Goal: Use online tool/utility

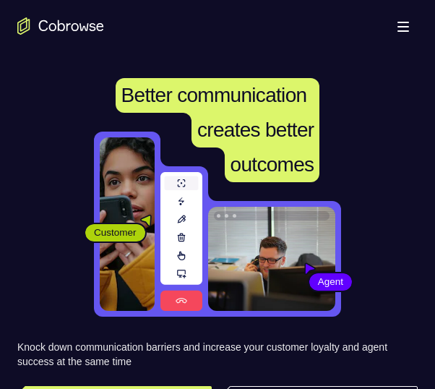
click at [398, 25] on button "Open main menu" at bounding box center [403, 26] width 29 height 29
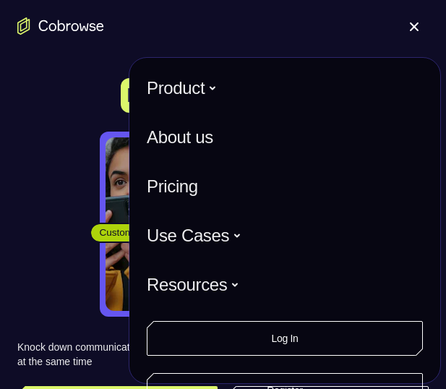
click at [411, 32] on button "Open main menu" at bounding box center [414, 26] width 29 height 29
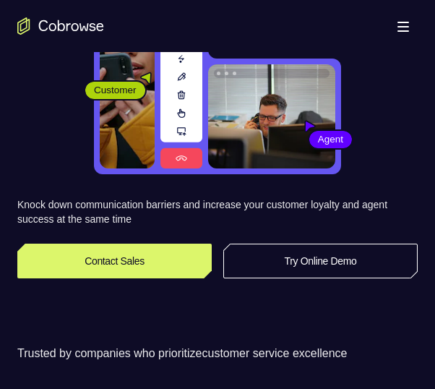
scroll to position [145, 0]
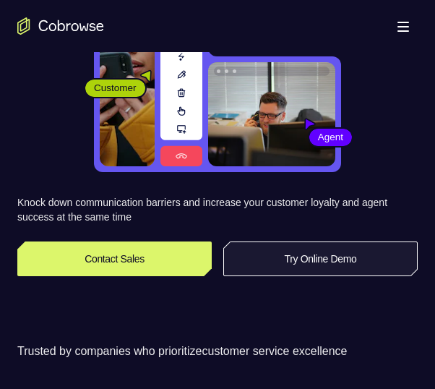
click at [291, 246] on link "Try Online Demo" at bounding box center [320, 258] width 194 height 35
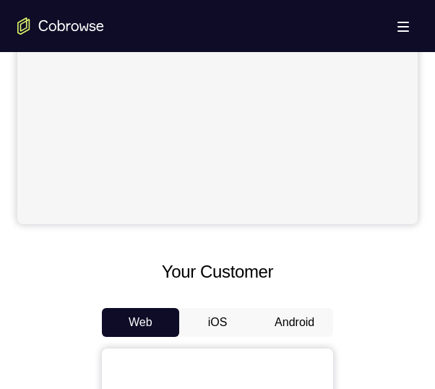
scroll to position [434, 0]
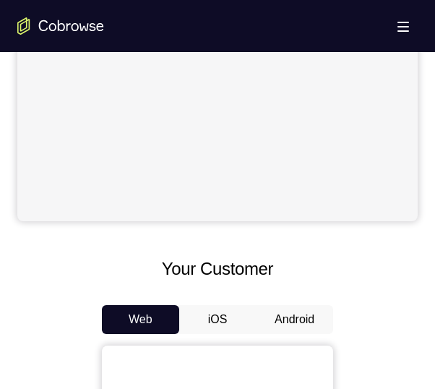
click at [270, 315] on button "Android" at bounding box center [294, 319] width 77 height 29
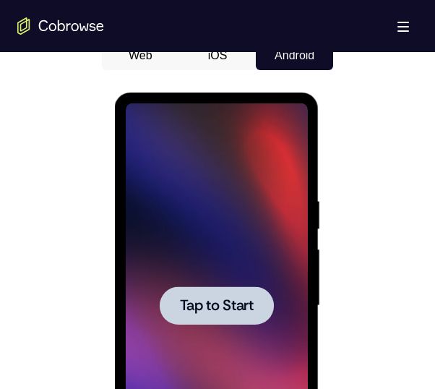
scroll to position [699, 0]
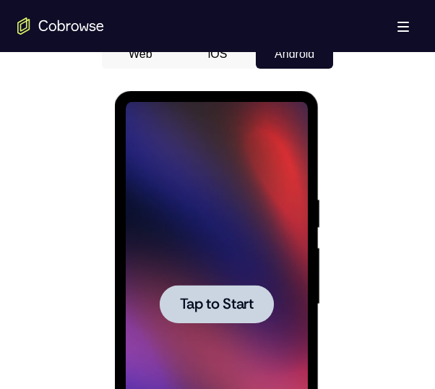
click at [228, 285] on div at bounding box center [216, 304] width 114 height 38
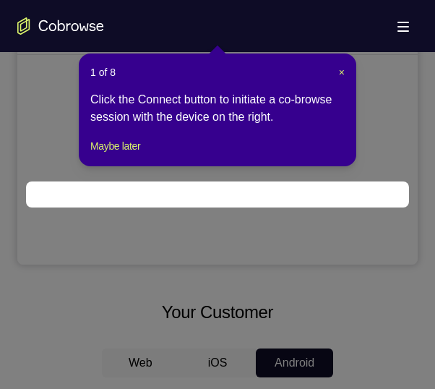
scroll to position [226, 0]
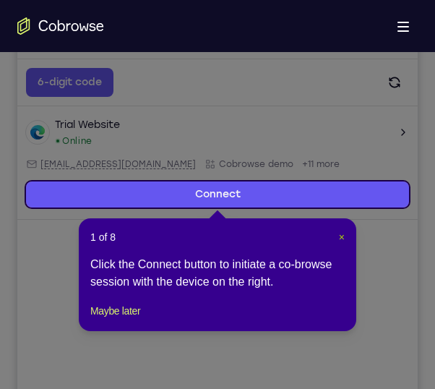
click at [339, 239] on span "×" at bounding box center [342, 237] width 6 height 12
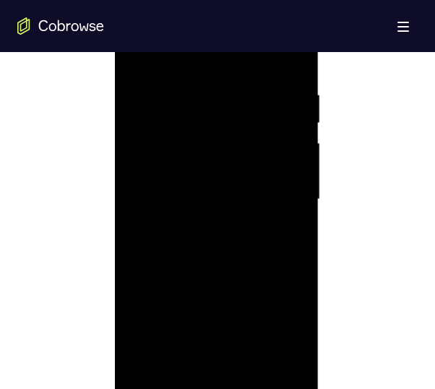
scroll to position [876, 0]
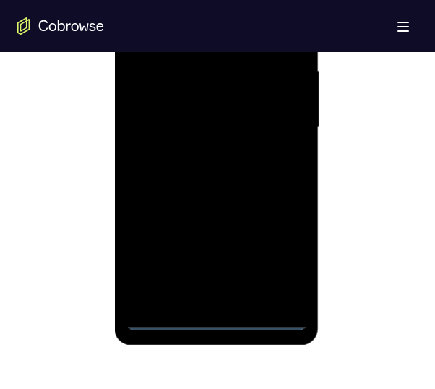
click at [213, 313] on div at bounding box center [216, 127] width 182 height 405
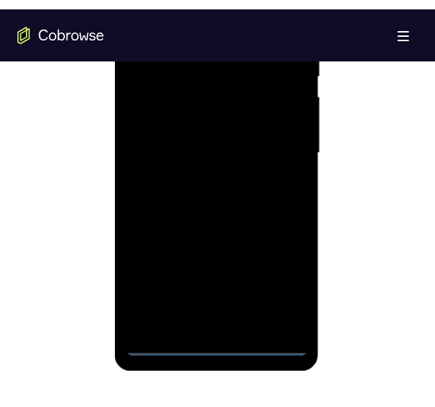
scroll to position [804, 0]
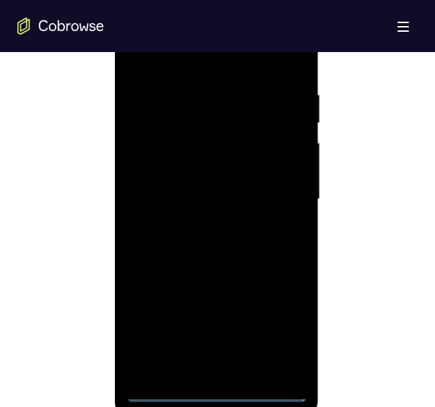
click at [217, 388] on div at bounding box center [216, 199] width 182 height 405
click at [268, 335] on div at bounding box center [216, 199] width 182 height 405
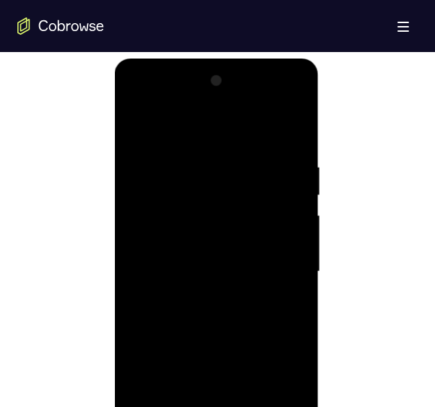
click at [257, 139] on div at bounding box center [216, 271] width 182 height 405
click at [278, 259] on div at bounding box center [216, 271] width 182 height 405
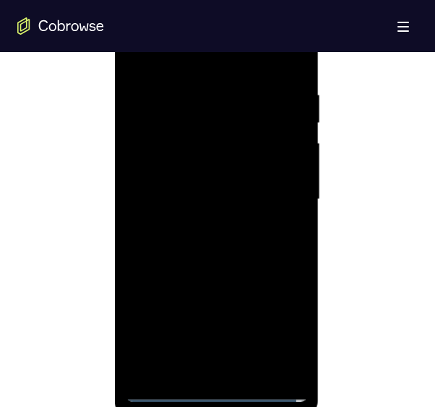
click at [234, 372] on div at bounding box center [216, 199] width 182 height 405
click at [210, 190] on div at bounding box center [216, 199] width 182 height 405
click at [249, 164] on div at bounding box center [216, 199] width 182 height 405
click at [229, 202] on div at bounding box center [216, 199] width 182 height 405
click at [220, 249] on div at bounding box center [216, 199] width 182 height 405
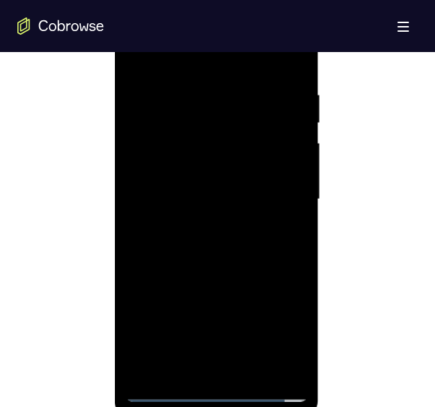
click at [267, 241] on div at bounding box center [216, 199] width 182 height 405
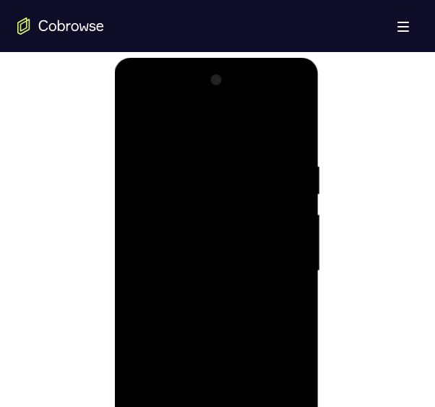
scroll to position [763, 0]
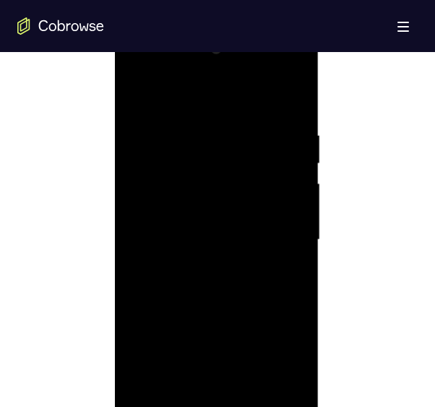
click at [242, 291] on div at bounding box center [216, 240] width 182 height 405
click at [244, 274] on div at bounding box center [216, 240] width 182 height 405
click at [289, 115] on div at bounding box center [216, 240] width 182 height 405
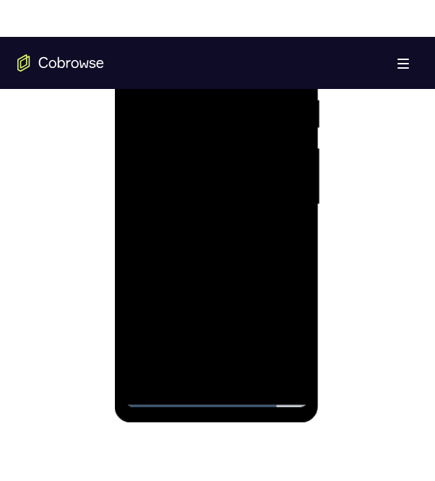
scroll to position [737, 0]
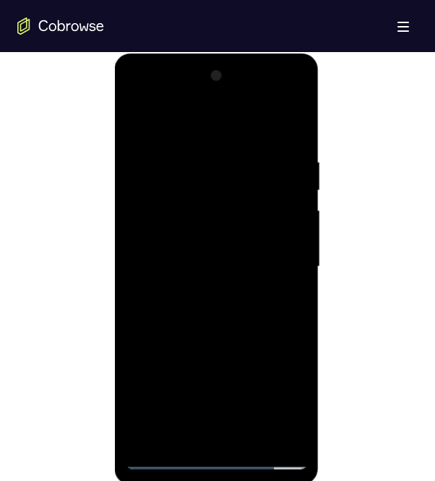
click at [293, 120] on div at bounding box center [216, 266] width 182 height 405
click at [241, 153] on div at bounding box center [216, 266] width 182 height 405
click at [158, 137] on div at bounding box center [216, 266] width 182 height 405
drag, startPoint x: 259, startPoint y: 221, endPoint x: 267, endPoint y: 155, distance: 66.9
click at [267, 155] on div at bounding box center [216, 266] width 182 height 405
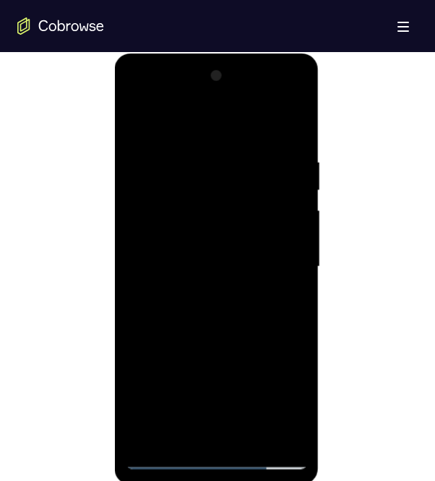
drag, startPoint x: 264, startPoint y: 158, endPoint x: 262, endPoint y: 302, distance: 144.6
click at [262, 302] on div at bounding box center [216, 266] width 182 height 405
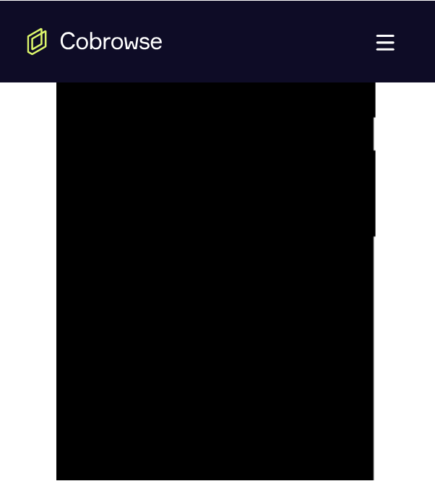
scroll to position [852, 0]
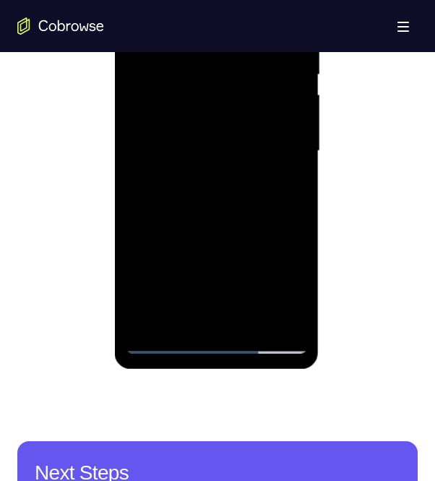
drag, startPoint x: 266, startPoint y: 258, endPoint x: 266, endPoint y: 132, distance: 126.5
click at [266, 132] on div at bounding box center [216, 151] width 182 height 405
drag, startPoint x: 246, startPoint y: 246, endPoint x: 257, endPoint y: 158, distance: 88.8
click at [257, 158] on div at bounding box center [216, 151] width 182 height 405
drag, startPoint x: 252, startPoint y: 188, endPoint x: 249, endPoint y: 352, distance: 164.1
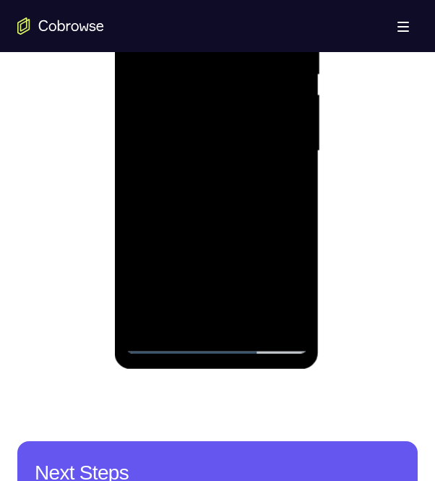
click at [249, 352] on div at bounding box center [216, 151] width 182 height 405
click at [249, 325] on div at bounding box center [216, 151] width 182 height 405
click at [254, 220] on div at bounding box center [216, 151] width 182 height 405
click at [218, 116] on div at bounding box center [216, 151] width 182 height 405
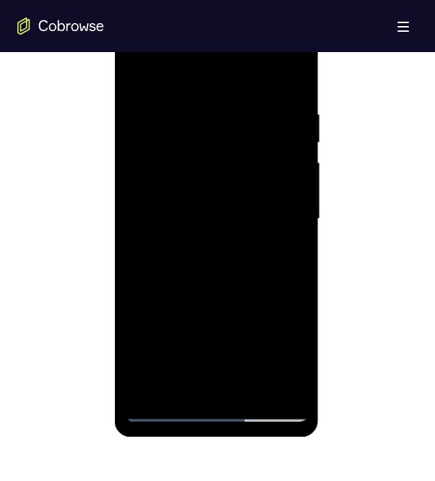
scroll to position [747, 0]
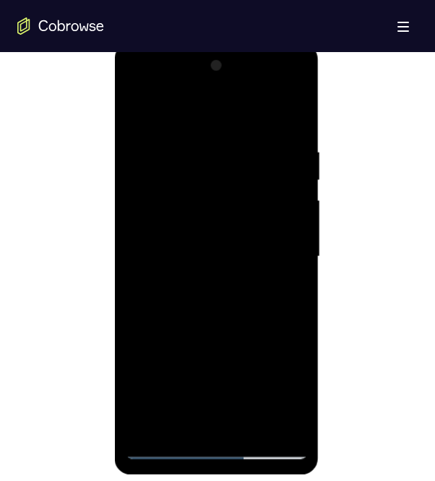
click at [137, 109] on div at bounding box center [216, 256] width 182 height 405
drag, startPoint x: 218, startPoint y: 260, endPoint x: 220, endPoint y: 218, distance: 42.0
click at [220, 218] on div at bounding box center [216, 256] width 182 height 405
drag, startPoint x: 207, startPoint y: 336, endPoint x: 218, endPoint y: 331, distance: 12.0
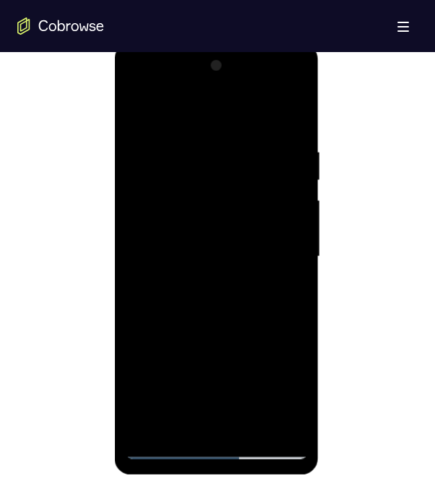
click at [218, 331] on div at bounding box center [216, 256] width 182 height 405
click at [292, 233] on div at bounding box center [216, 256] width 182 height 405
drag, startPoint x: 249, startPoint y: 305, endPoint x: 261, endPoint y: 171, distance: 134.9
click at [261, 171] on div at bounding box center [216, 256] width 182 height 405
click at [295, 354] on div at bounding box center [216, 256] width 182 height 405
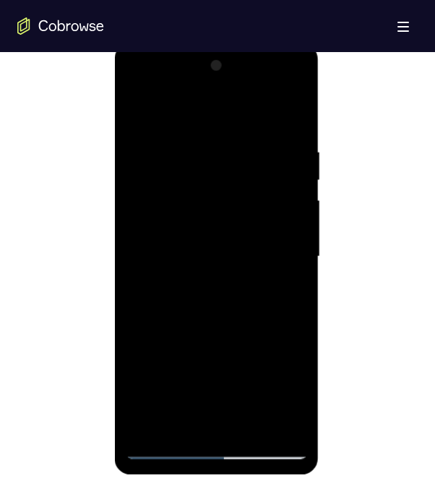
click at [296, 245] on div at bounding box center [216, 256] width 182 height 405
click at [297, 187] on div at bounding box center [216, 256] width 182 height 405
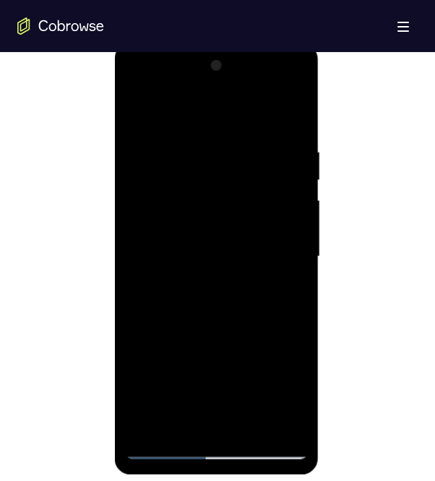
click at [297, 187] on div at bounding box center [216, 256] width 182 height 405
click at [295, 291] on div at bounding box center [216, 256] width 182 height 405
click at [134, 216] on div at bounding box center [216, 256] width 182 height 405
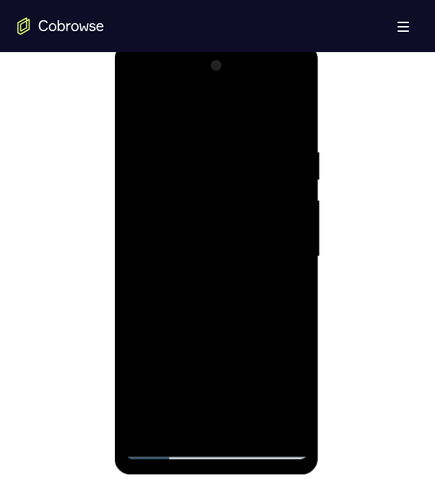
click at [291, 388] on div at bounding box center [216, 256] width 182 height 405
click at [150, 388] on div at bounding box center [216, 256] width 182 height 405
click at [231, 145] on div at bounding box center [216, 256] width 182 height 405
click at [279, 201] on div at bounding box center [216, 256] width 182 height 405
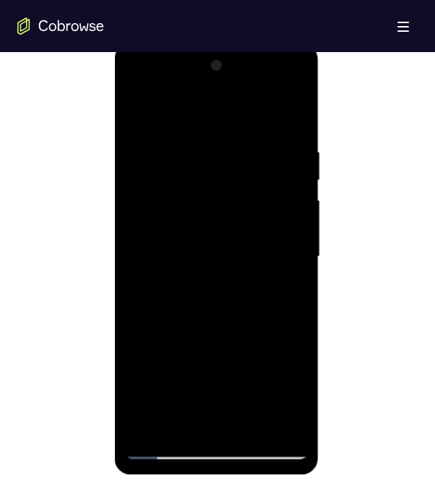
click at [241, 232] on div at bounding box center [216, 256] width 182 height 405
click at [293, 238] on div at bounding box center [216, 256] width 182 height 405
click at [141, 228] on div at bounding box center [216, 256] width 182 height 405
click at [288, 209] on div at bounding box center [216, 256] width 182 height 405
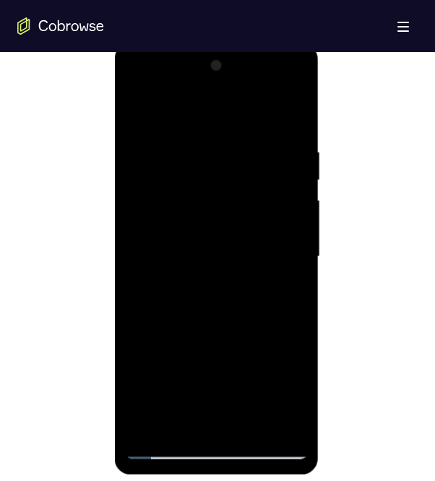
click at [288, 209] on div at bounding box center [216, 256] width 182 height 405
drag, startPoint x: 288, startPoint y: 209, endPoint x: 119, endPoint y: 209, distance: 168.4
click at [119, 209] on div at bounding box center [216, 258] width 205 height 431
drag, startPoint x: 190, startPoint y: 214, endPoint x: 304, endPoint y: 217, distance: 114.2
click at [304, 217] on div at bounding box center [216, 256] width 182 height 405
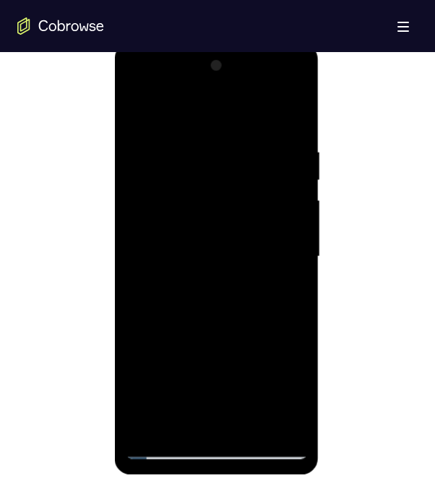
click at [153, 113] on div at bounding box center [216, 256] width 182 height 405
click at [258, 154] on div at bounding box center [216, 256] width 182 height 405
drag, startPoint x: 267, startPoint y: 189, endPoint x: 266, endPoint y: 355, distance: 166.3
click at [266, 355] on div at bounding box center [216, 256] width 182 height 405
drag, startPoint x: 247, startPoint y: 180, endPoint x: 266, endPoint y: 328, distance: 149.4
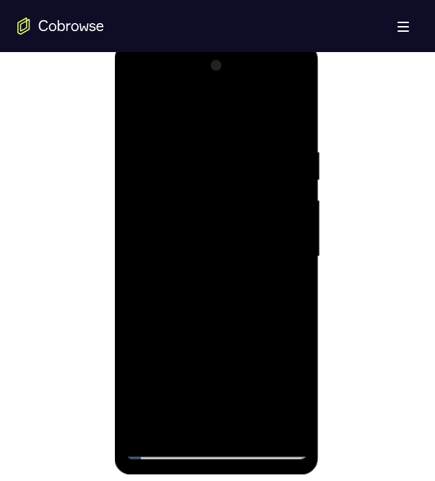
click at [266, 328] on div at bounding box center [216, 256] width 182 height 405
drag, startPoint x: 258, startPoint y: 283, endPoint x: 248, endPoint y: 351, distance: 69.4
click at [248, 351] on div at bounding box center [216, 256] width 182 height 405
drag, startPoint x: 252, startPoint y: 201, endPoint x: 267, endPoint y: 98, distance: 103.7
click at [267, 99] on div at bounding box center [216, 256] width 182 height 405
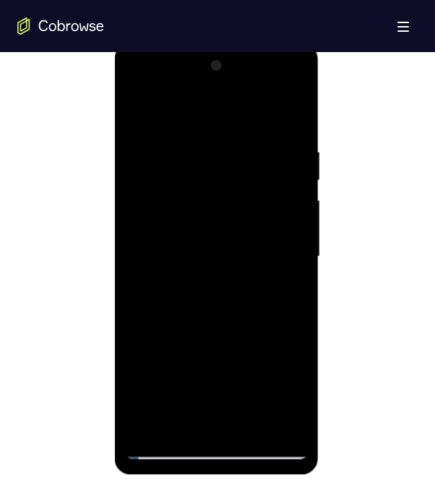
drag, startPoint x: 272, startPoint y: 186, endPoint x: 278, endPoint y: 150, distance: 36.5
click at [278, 150] on div at bounding box center [216, 256] width 182 height 405
drag, startPoint x: 258, startPoint y: 291, endPoint x: 277, endPoint y: 143, distance: 148.6
click at [277, 143] on div at bounding box center [216, 256] width 182 height 405
drag, startPoint x: 239, startPoint y: 186, endPoint x: 243, endPoint y: 152, distance: 34.9
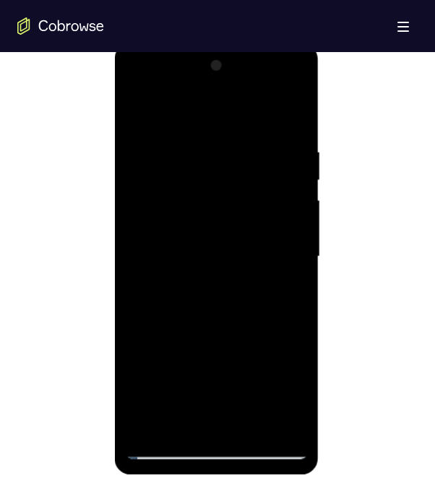
click at [243, 152] on div at bounding box center [216, 256] width 182 height 405
drag, startPoint x: 226, startPoint y: 178, endPoint x: 226, endPoint y: 137, distance: 40.5
click at [226, 138] on div at bounding box center [216, 256] width 182 height 405
click at [139, 113] on div at bounding box center [216, 256] width 182 height 405
click at [175, 388] on div at bounding box center [216, 256] width 182 height 405
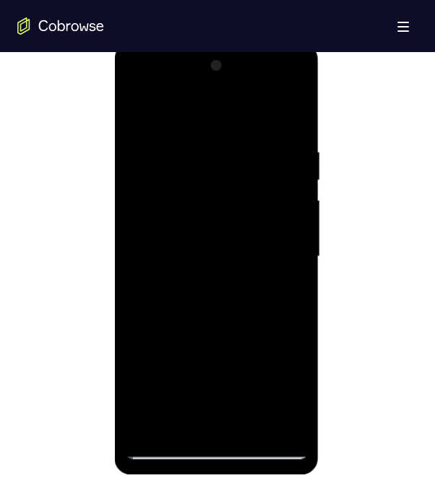
click at [171, 388] on div at bounding box center [216, 256] width 182 height 405
click at [165, 388] on div at bounding box center [216, 256] width 182 height 405
drag, startPoint x: 262, startPoint y: 316, endPoint x: 56, endPoint y: 333, distance: 207.5
click at [114, 333] on html "Online web based iOS Simulators and Android Emulators. Run iPhone, iPad, Mobile…" at bounding box center [217, 260] width 206 height 434
drag, startPoint x: 270, startPoint y: 306, endPoint x: 54, endPoint y: 314, distance: 215.6
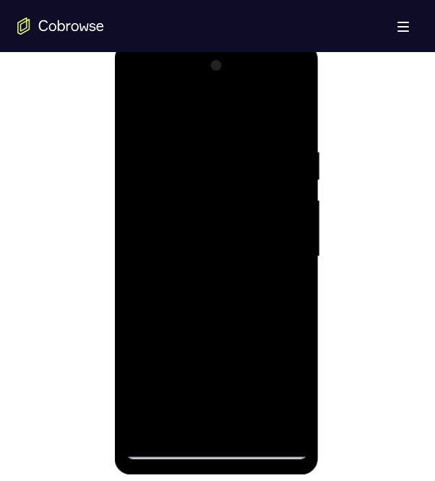
click at [114, 314] on html "Online web based iOS Simulators and Android Emulators. Run iPhone, iPad, Mobile…" at bounding box center [217, 260] width 206 height 434
drag, startPoint x: 264, startPoint y: 217, endPoint x: 143, endPoint y: 284, distance: 138.2
click at [114, 241] on html "Online web based iOS Simulators and Android Emulators. Run iPhone, iPad, Mobile…" at bounding box center [217, 260] width 206 height 434
click at [262, 257] on div at bounding box center [216, 256] width 182 height 405
drag, startPoint x: 267, startPoint y: 258, endPoint x: 52, endPoint y: 265, distance: 214.8
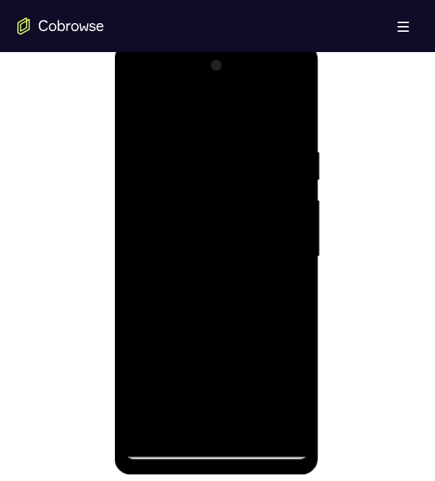
click at [114, 265] on html "Online web based iOS Simulators and Android Emulators. Run iPhone, iPad, Mobile…" at bounding box center [217, 260] width 206 height 434
